Goal: Task Accomplishment & Management: Use online tool/utility

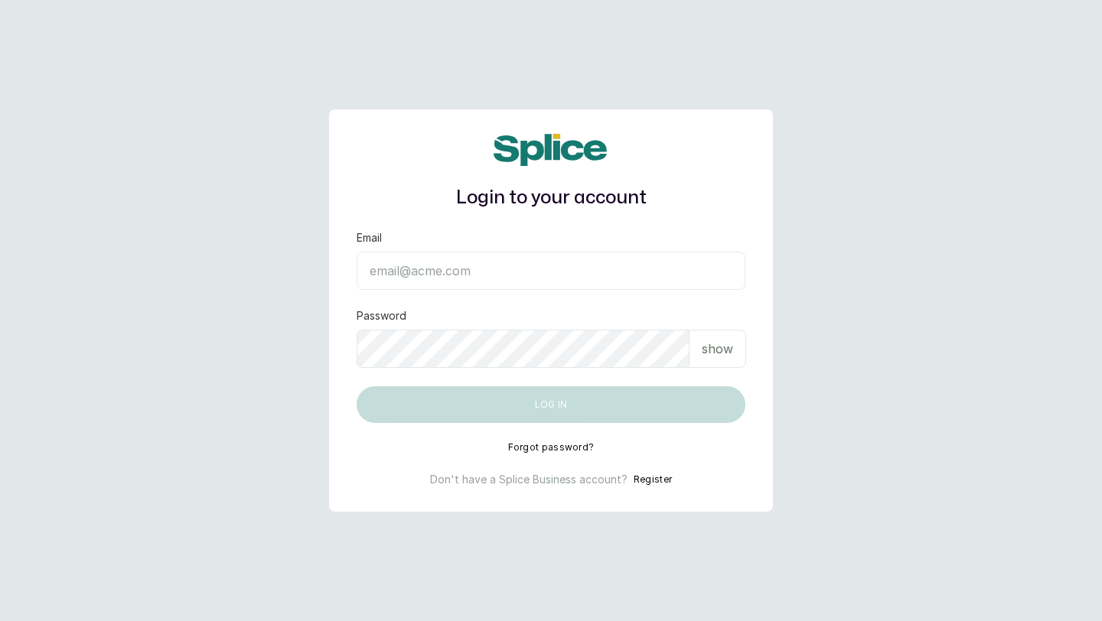
type input "[EMAIL_ADDRESS][DOMAIN_NAME]"
click at [474, 273] on input "[EMAIL_ADDRESS][DOMAIN_NAME]" at bounding box center [550, 271] width 389 height 38
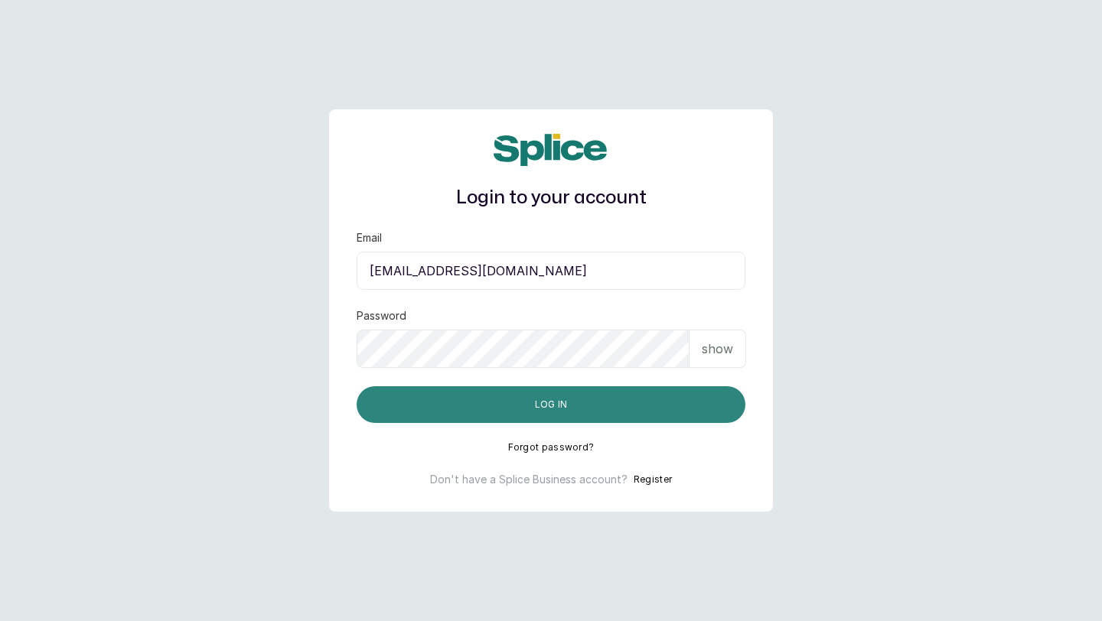
click at [659, 409] on button "Log in" at bounding box center [550, 404] width 389 height 37
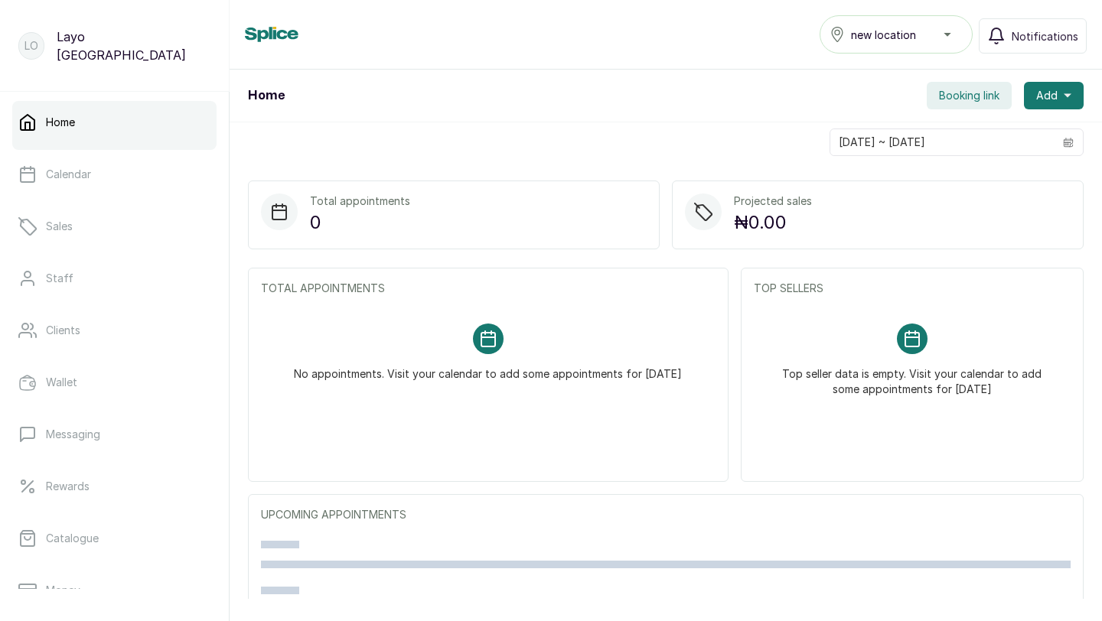
click at [434, 217] on div "Total appointments 0" at bounding box center [454, 215] width 412 height 69
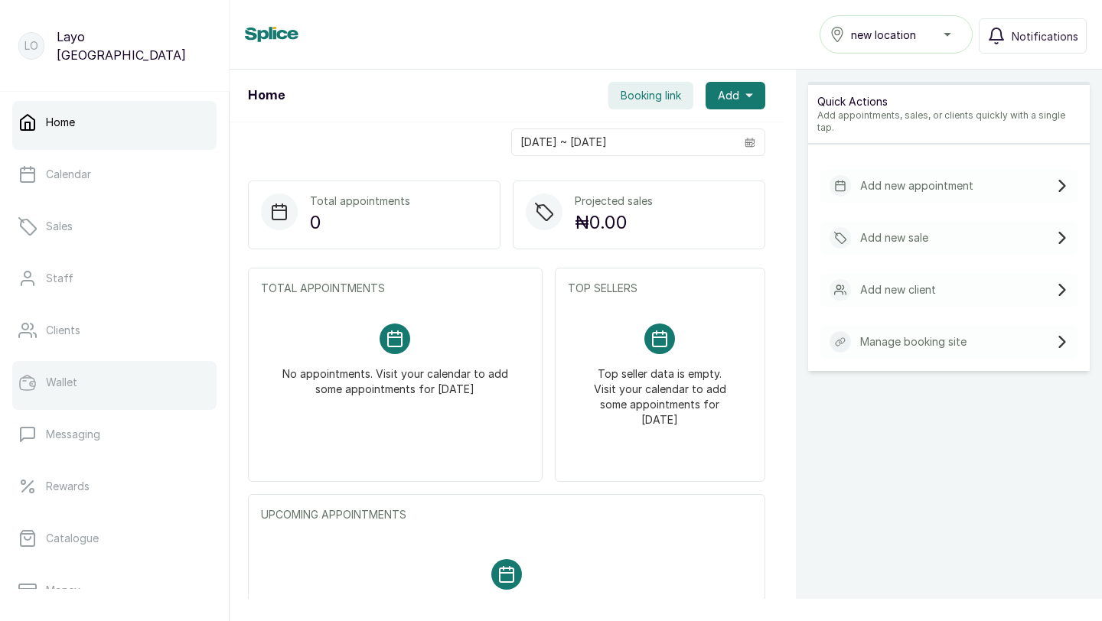
scroll to position [240, 0]
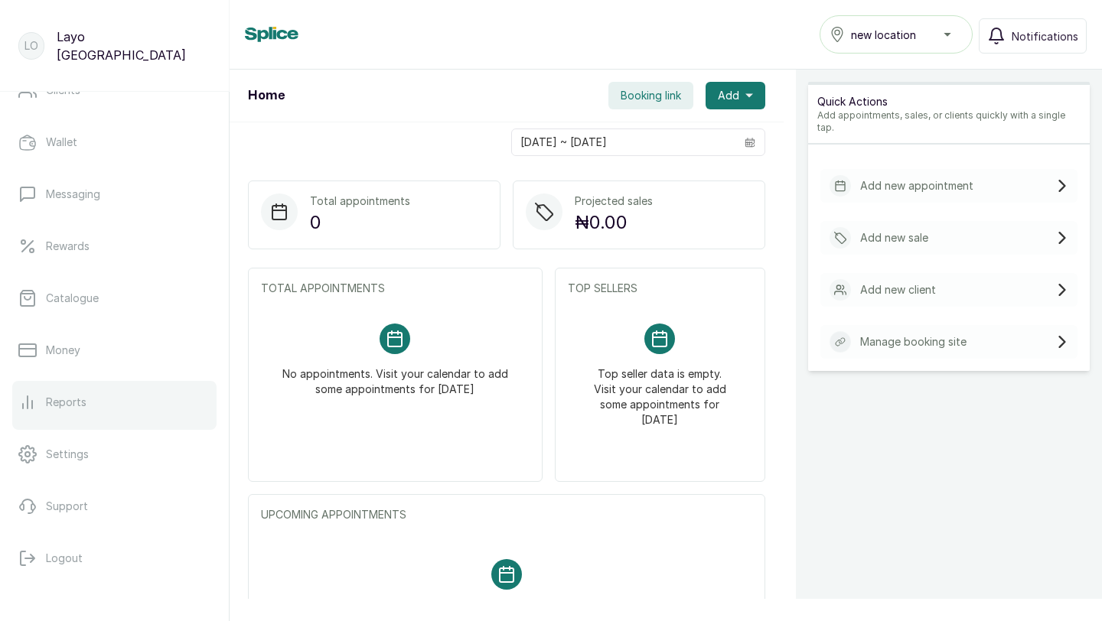
click at [65, 408] on p "Reports" at bounding box center [66, 402] width 41 height 15
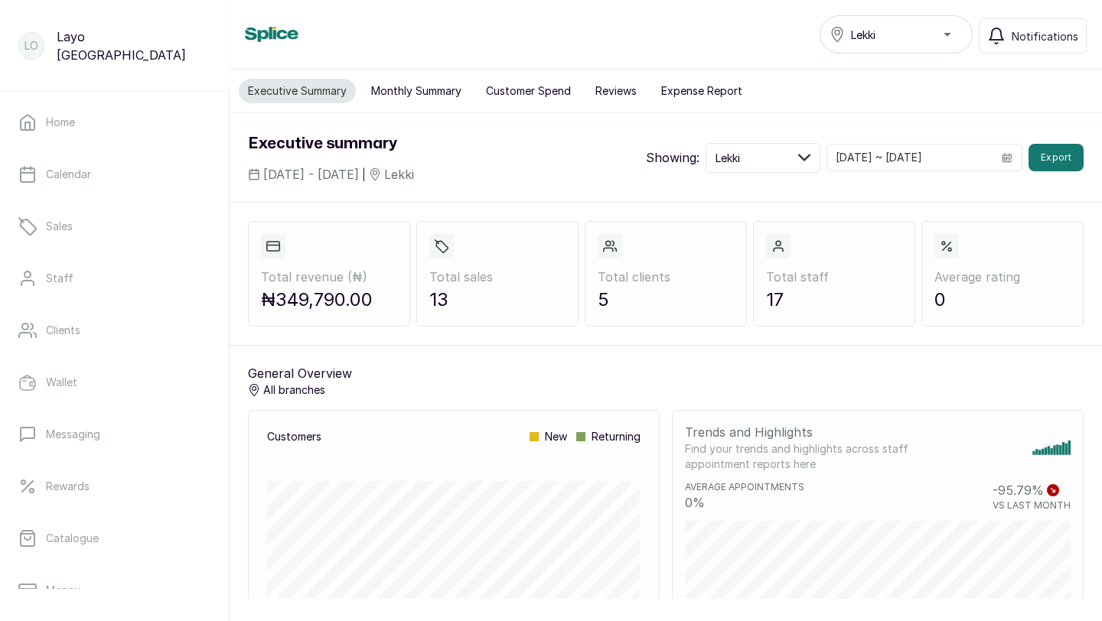
click at [506, 96] on button "Customer Spend" at bounding box center [528, 91] width 103 height 24
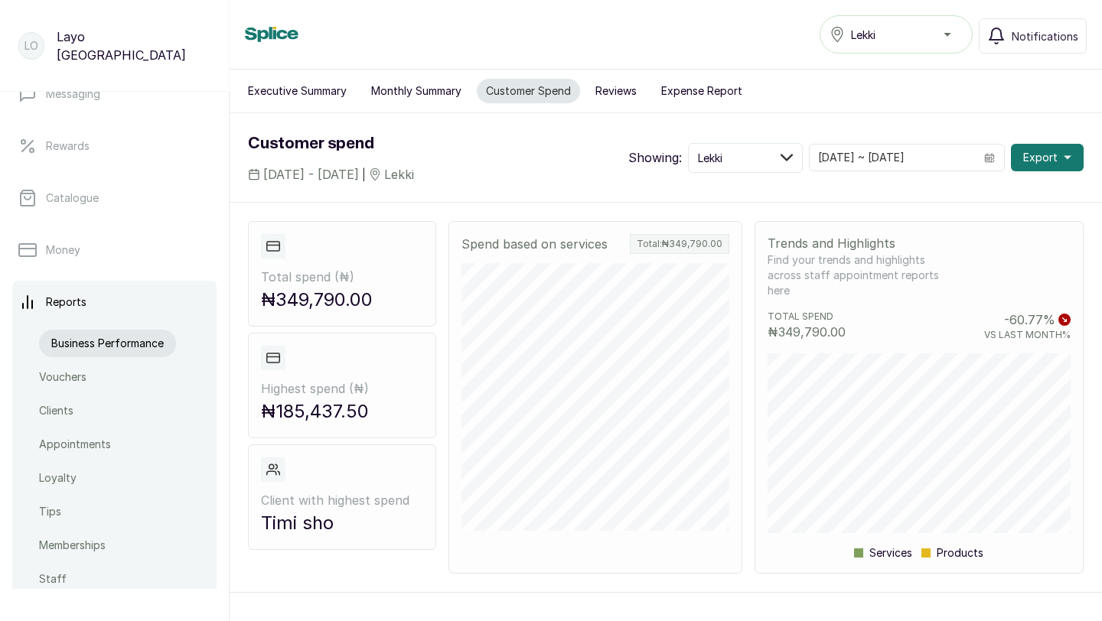
scroll to position [357, 0]
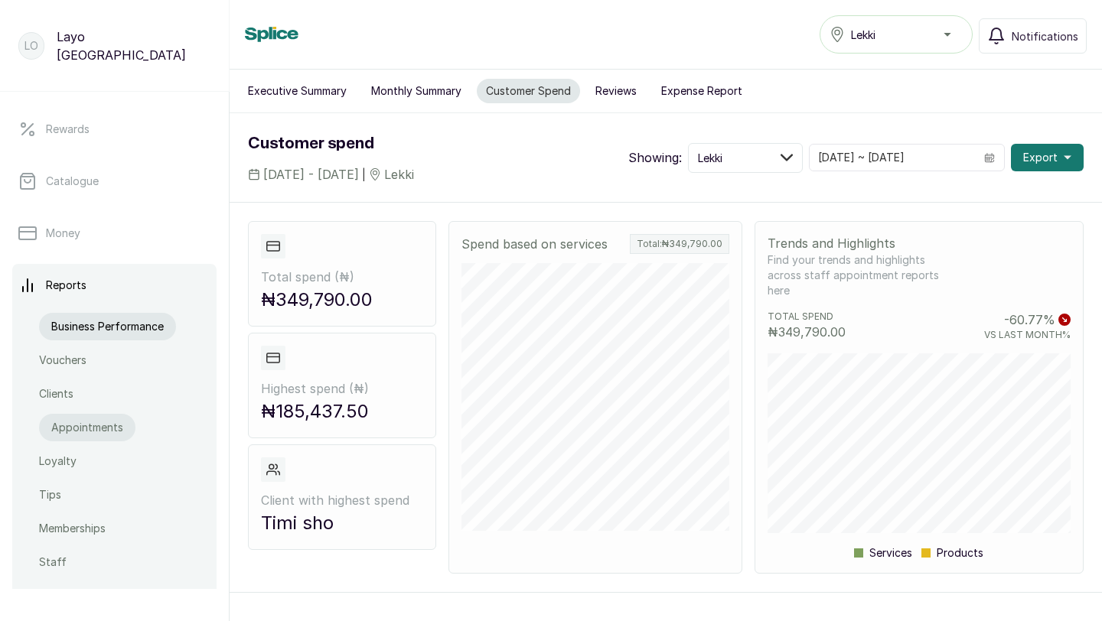
click at [93, 428] on p "Appointments" at bounding box center [87, 427] width 72 height 15
